Goal: Task Accomplishment & Management: Use online tool/utility

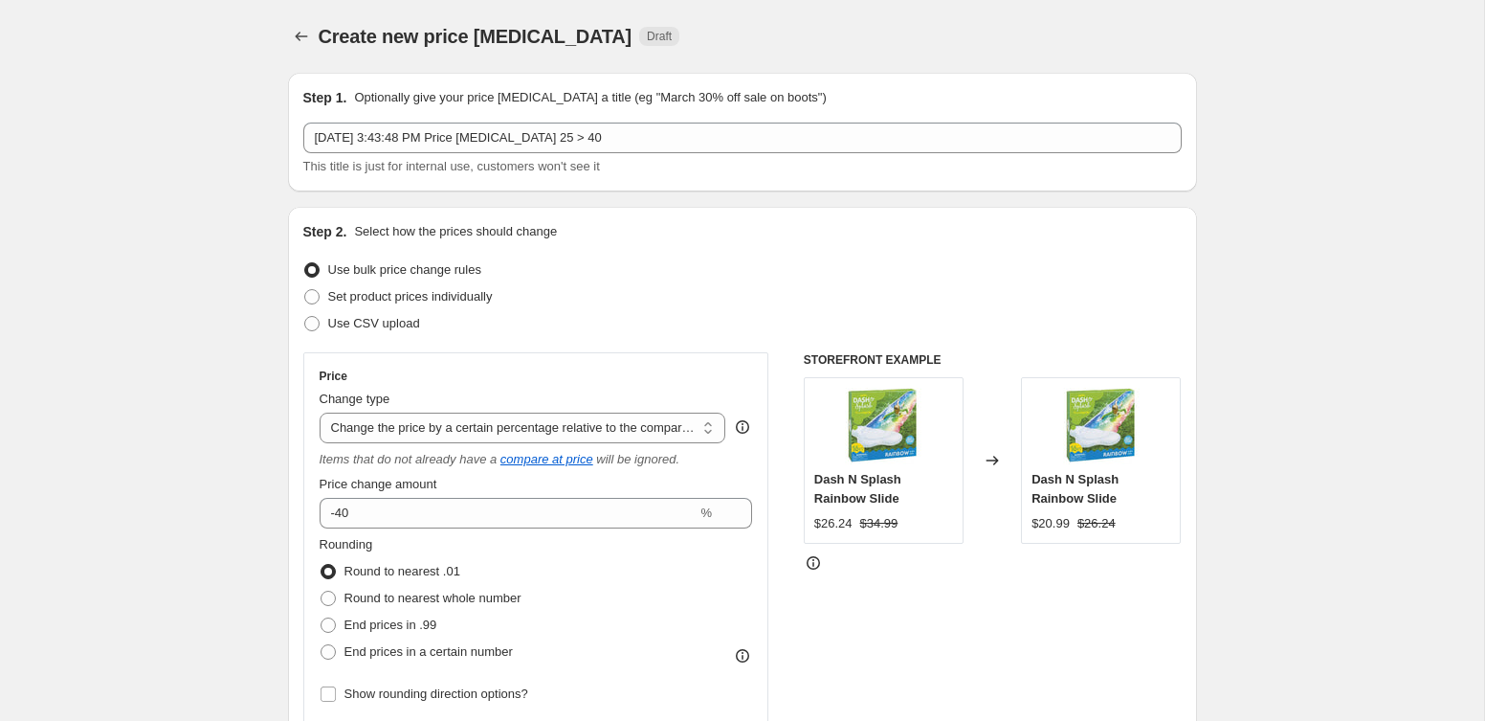
select select "pcap"
select select "tag"
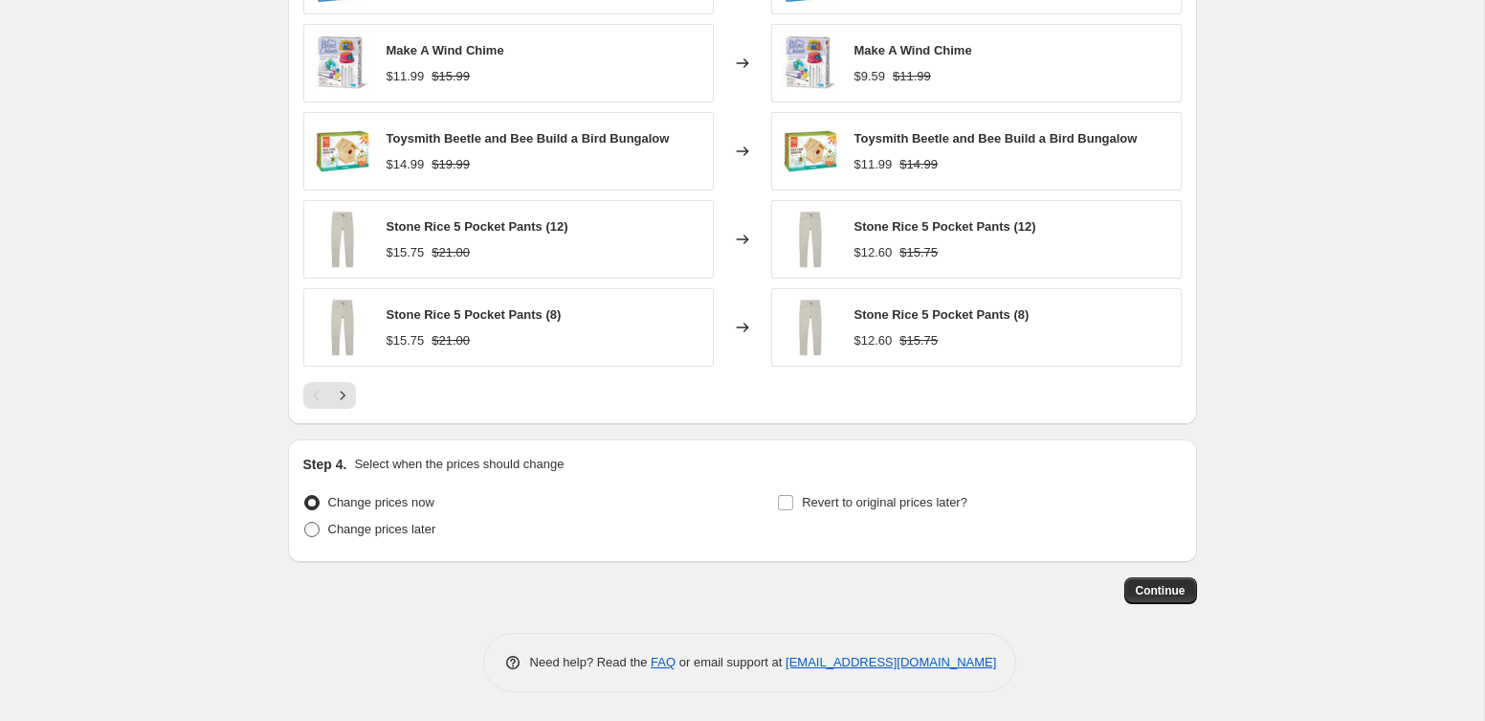
click at [407, 536] on span "Change prices later" at bounding box center [382, 529] width 108 height 19
click at [305, 523] on input "Change prices later" at bounding box center [304, 522] width 1 height 1
radio input "true"
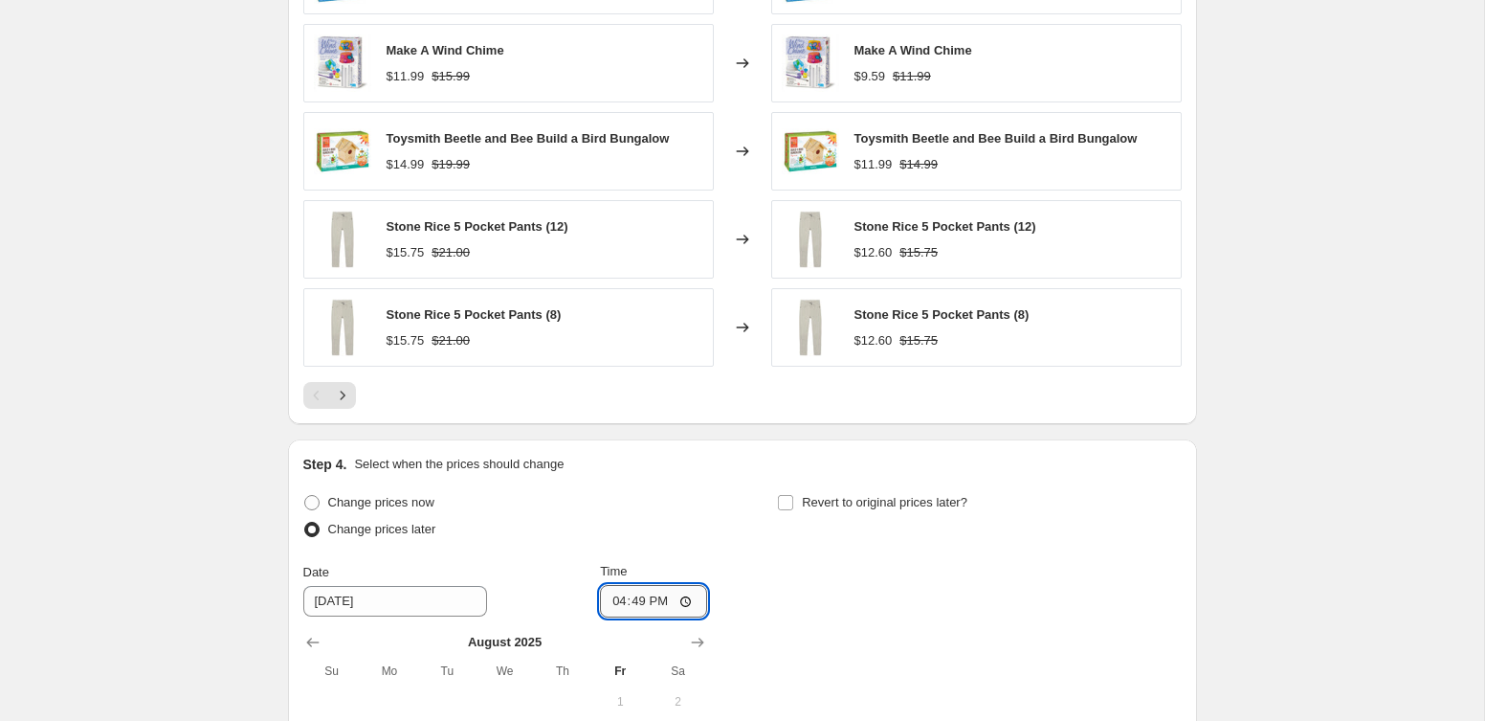
click at [605, 604] on input "16:49" at bounding box center [653, 601] width 107 height 33
click at [613, 602] on input "12:49" at bounding box center [653, 601] width 107 height 33
click at [619, 601] on input "12:49" at bounding box center [653, 601] width 107 height 33
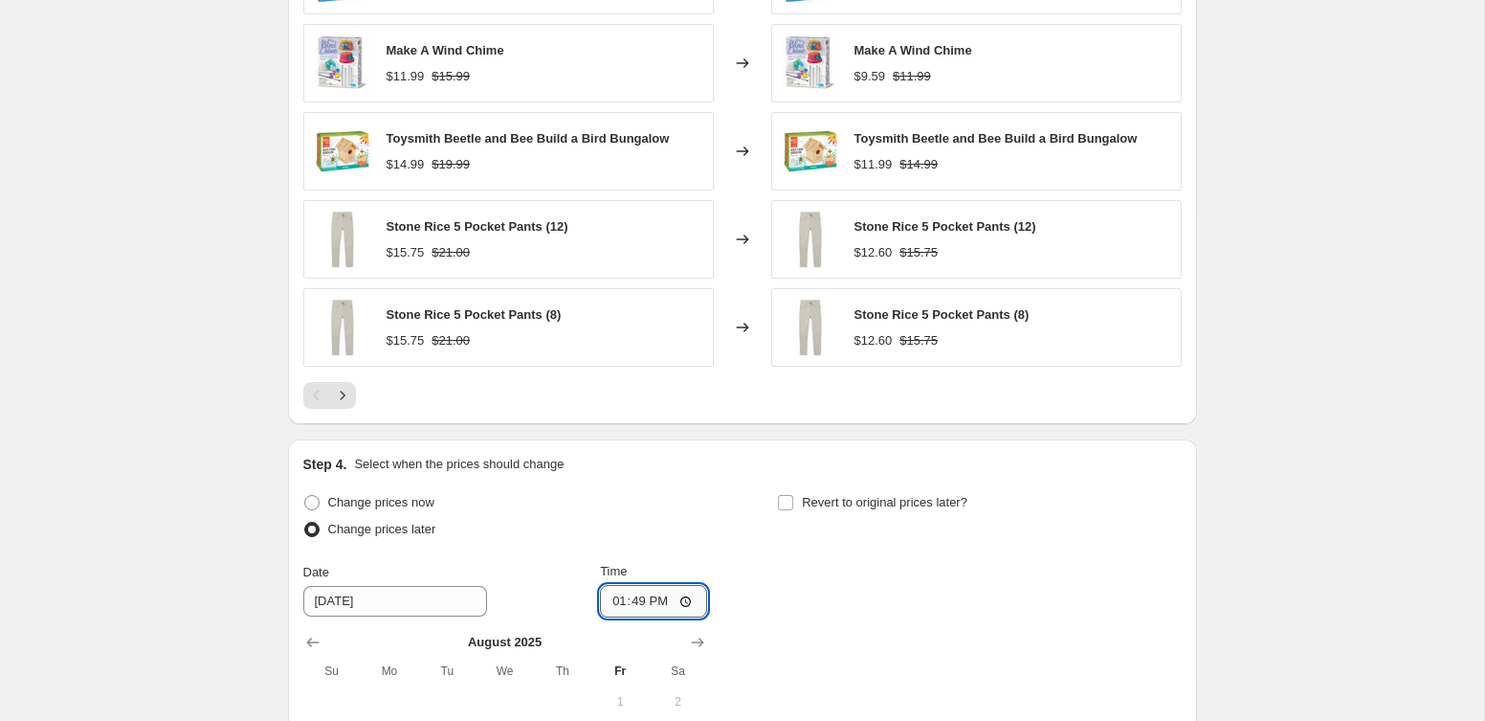
type input "23:49"
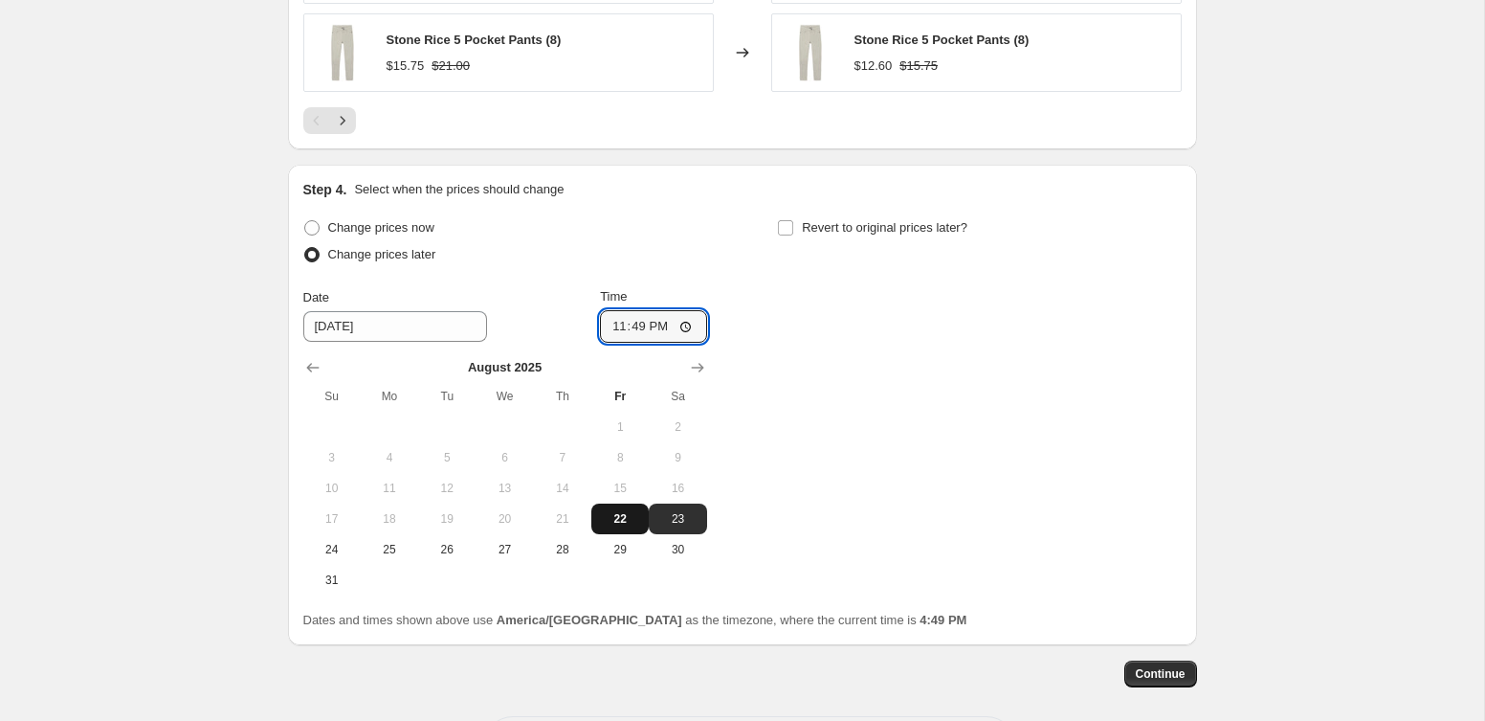
click at [632, 516] on span "22" at bounding box center [620, 518] width 42 height 15
type input "[DATE]"
click at [1139, 669] on span "Continue" at bounding box center [1161, 673] width 50 height 15
